Goal: Task Accomplishment & Management: Manage account settings

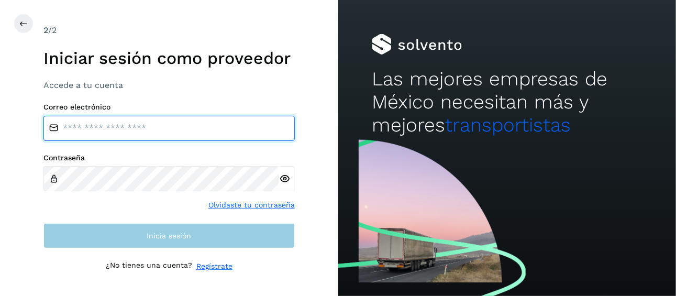
type input "**********"
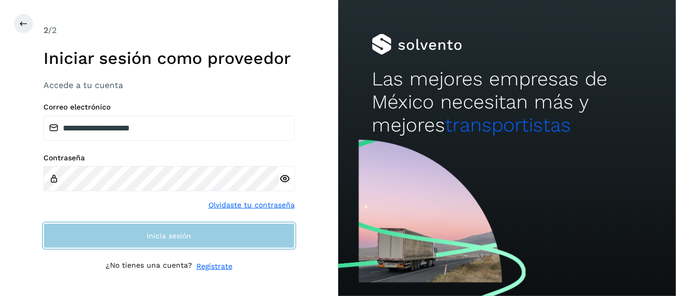
click at [191, 238] on button "Inicia sesión" at bounding box center [168, 235] width 251 height 25
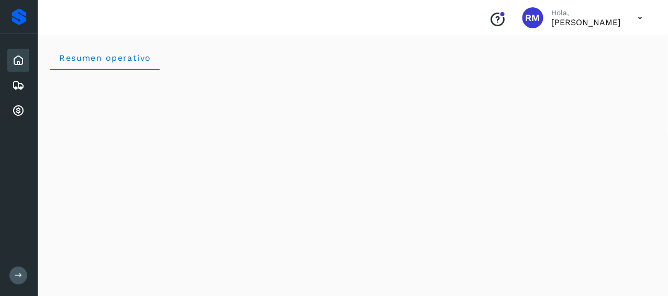
click at [14, 280] on button at bounding box center [18, 275] width 18 height 18
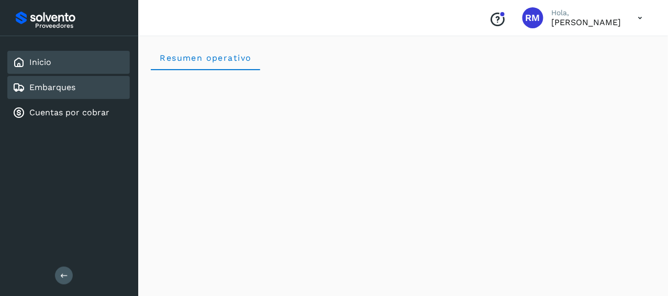
click at [71, 88] on link "Embarques" at bounding box center [52, 87] width 46 height 10
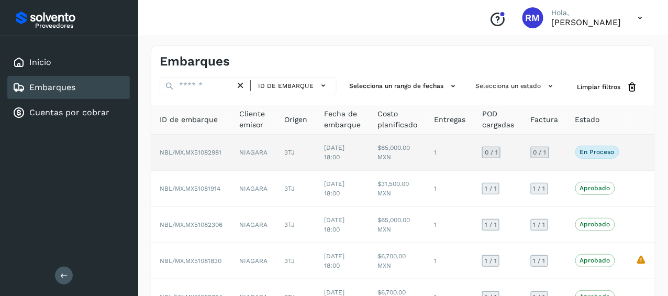
click at [202, 151] on span "NBL/MX.MX51082981" at bounding box center [191, 152] width 62 height 7
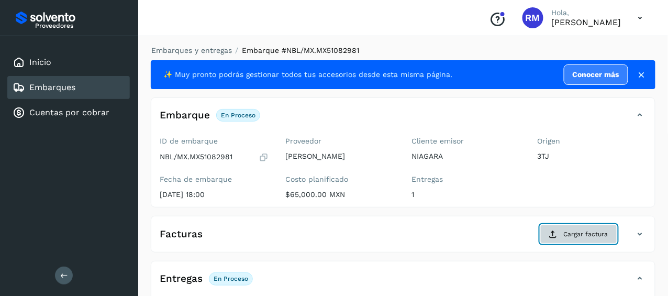
click at [573, 229] on span "Cargar factura" at bounding box center [586, 233] width 44 height 9
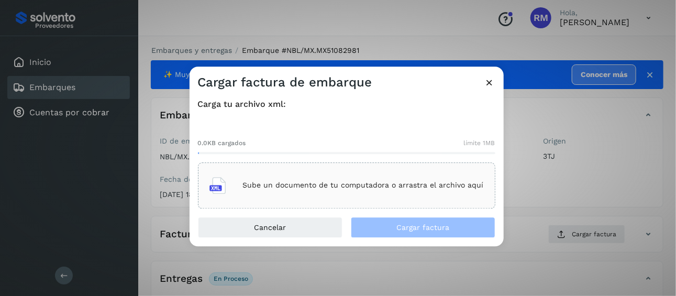
click at [220, 181] on icon at bounding box center [217, 185] width 17 height 17
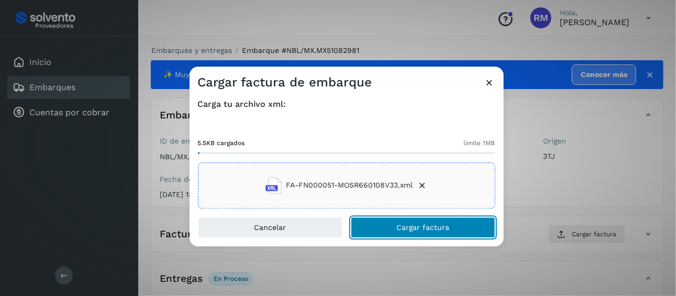
click at [397, 228] on button "Cargar factura" at bounding box center [423, 227] width 144 height 21
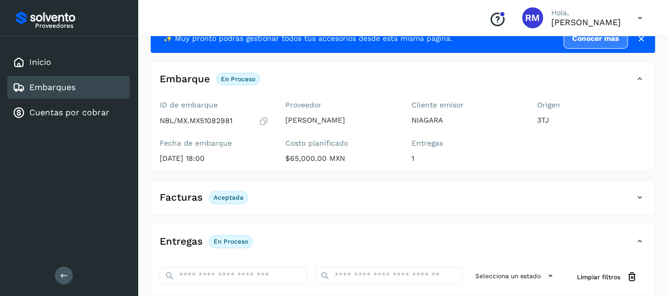
scroll to position [52, 0]
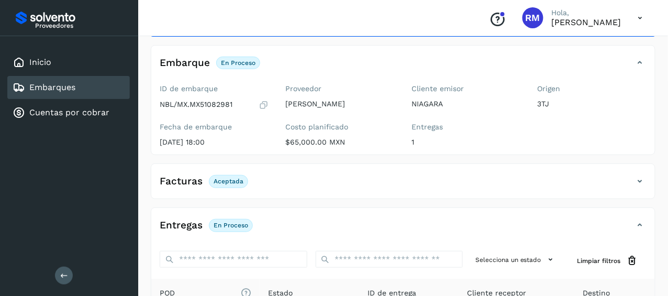
click at [232, 226] on p "En proceso" at bounding box center [231, 224] width 35 height 7
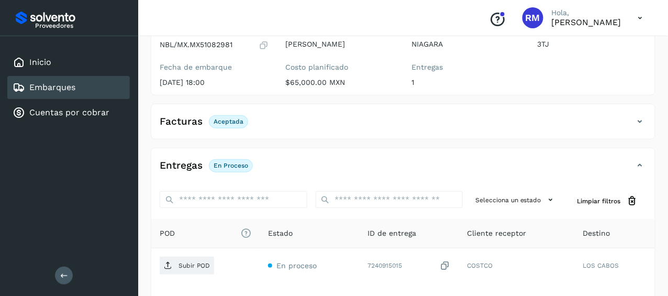
scroll to position [157, 0]
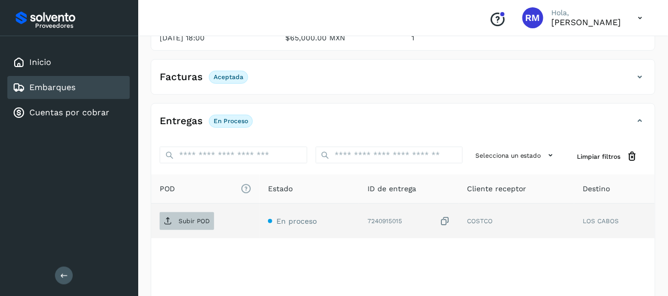
click at [187, 217] on p "Subir POD" at bounding box center [194, 220] width 31 height 7
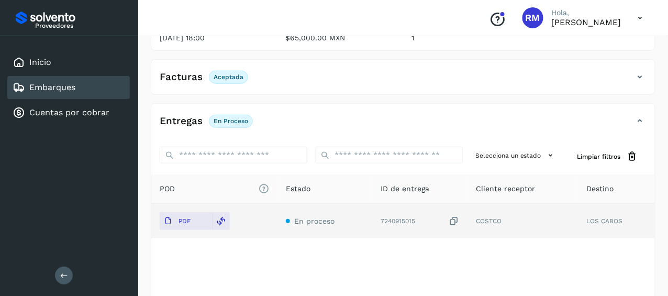
click at [78, 93] on div "Embarques" at bounding box center [68, 87] width 122 height 23
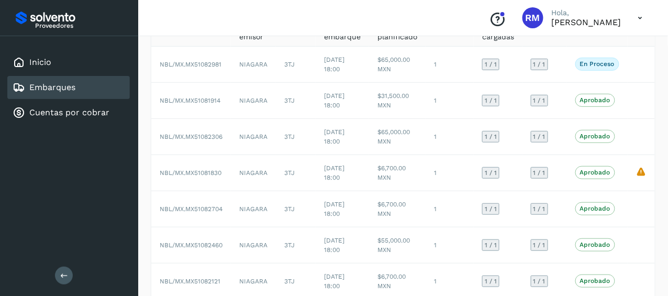
scroll to position [37, 0]
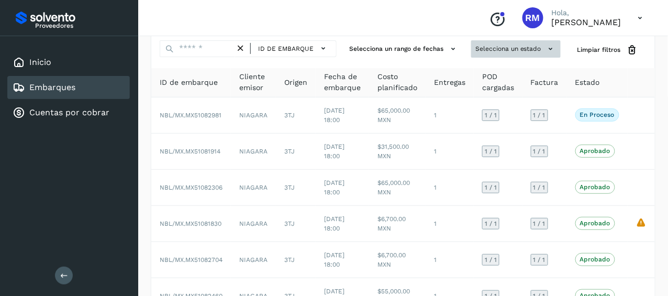
click at [500, 49] on button "Selecciona un estado" at bounding box center [516, 48] width 90 height 17
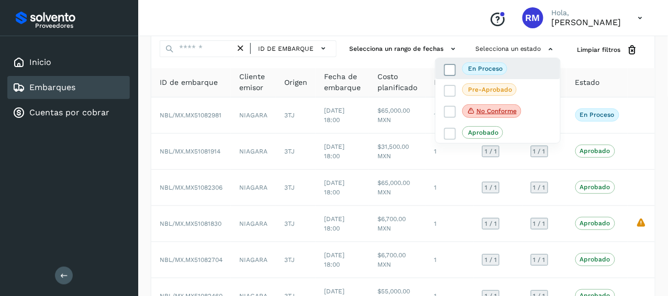
click at [494, 66] on p "En proceso" at bounding box center [485, 68] width 35 height 7
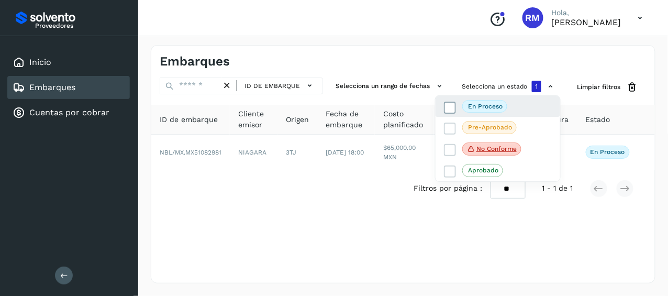
scroll to position [0, 0]
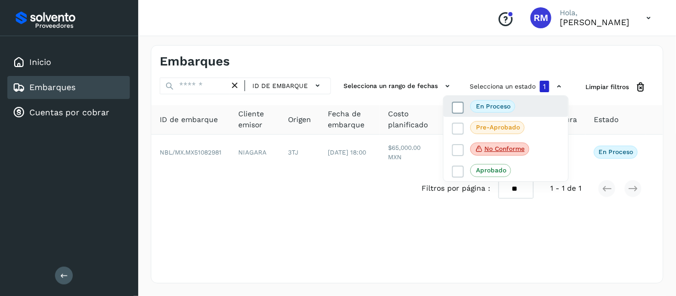
click at [457, 105] on icon at bounding box center [458, 107] width 10 height 10
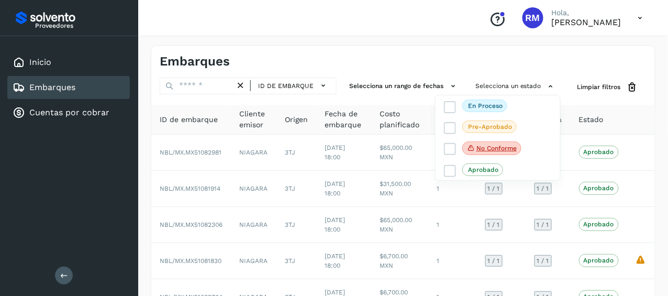
click at [478, 84] on div at bounding box center [334, 148] width 668 height 296
